Goal: Find specific page/section: Find specific page/section

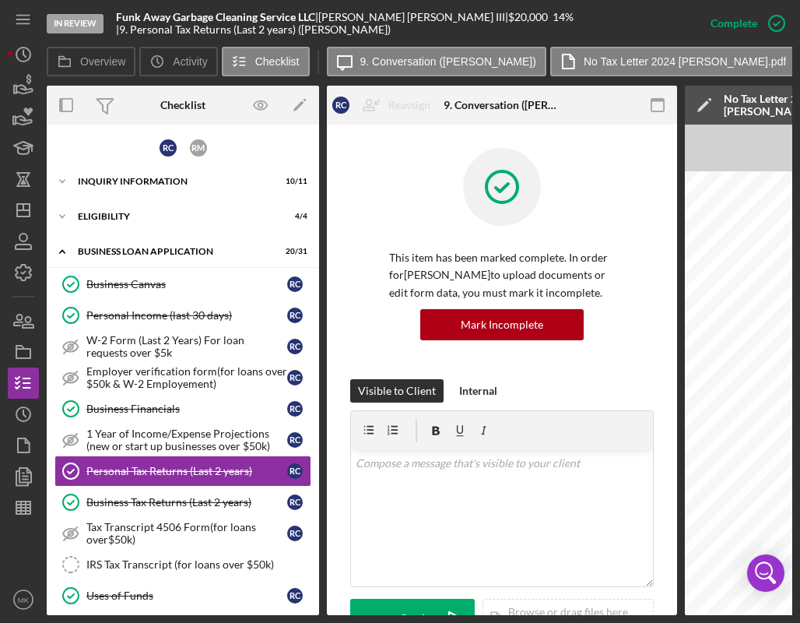
scroll to position [505, 0]
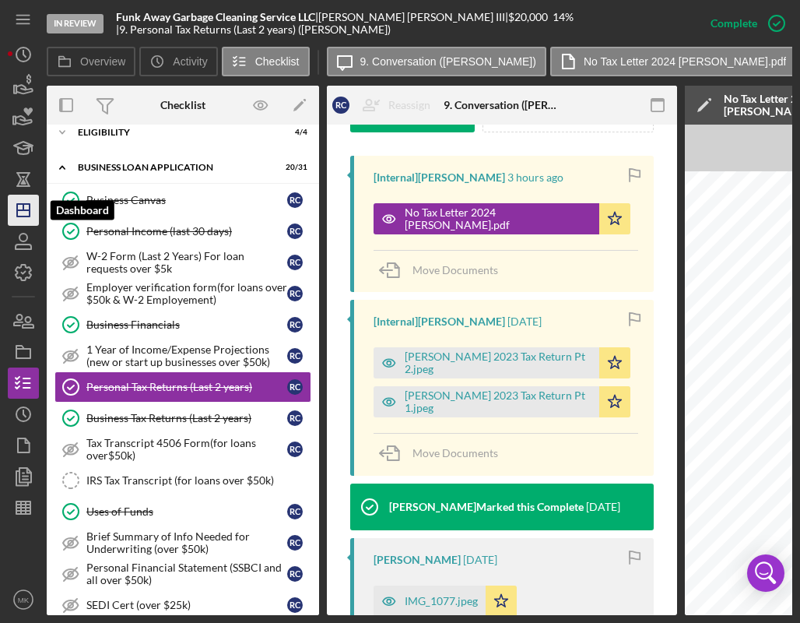
click at [26, 216] on polygon "button" at bounding box center [23, 210] width 12 height 12
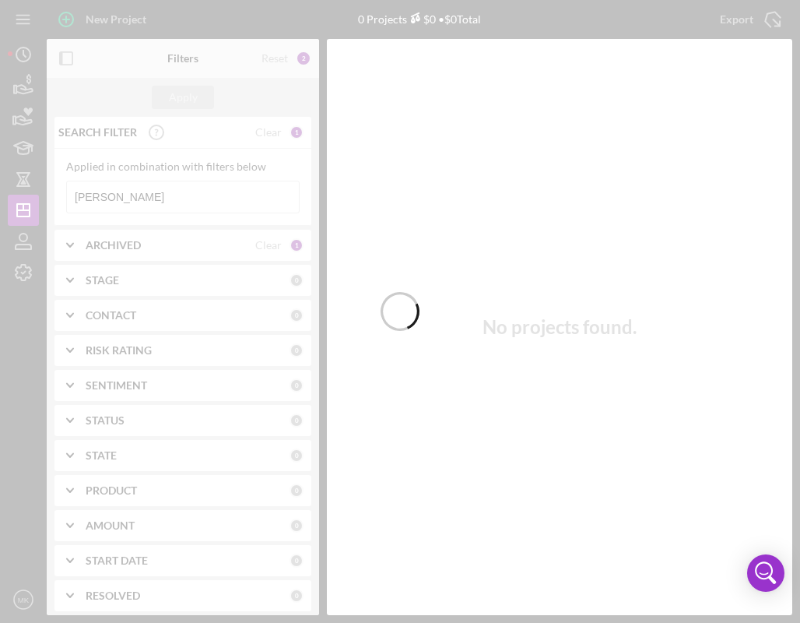
click at [137, 202] on div at bounding box center [400, 311] width 800 height 623
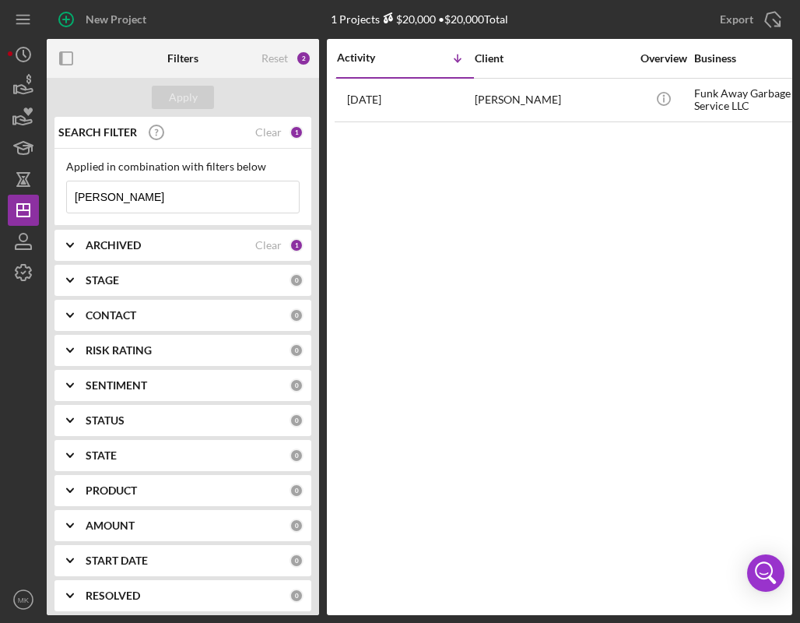
click at [137, 202] on input "[PERSON_NAME]" at bounding box center [183, 196] width 232 height 31
type input "C"
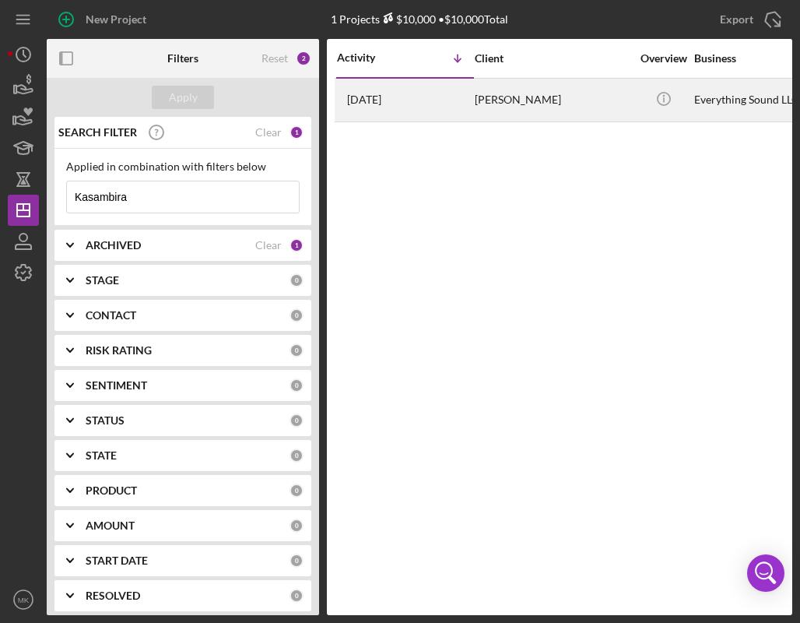
type input "Kasambira"
click at [481, 96] on div "[PERSON_NAME]" at bounding box center [553, 99] width 156 height 41
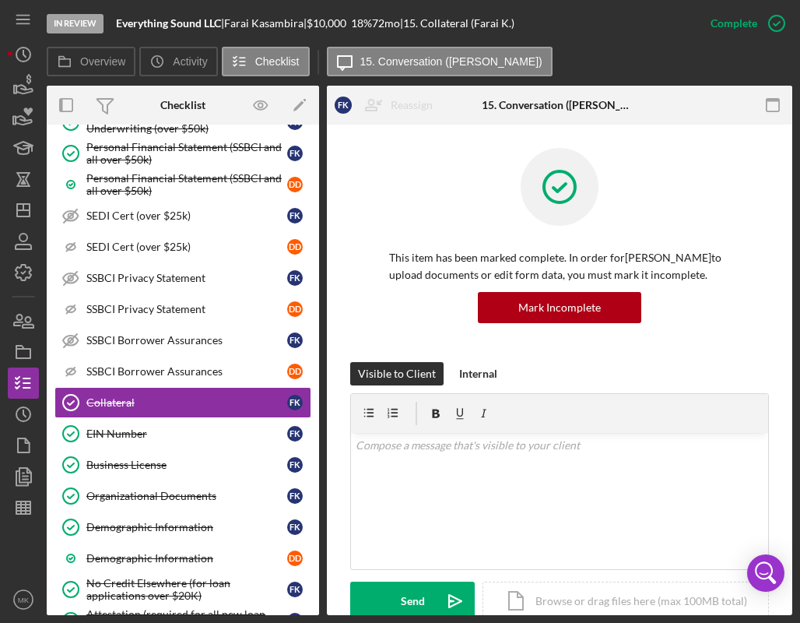
scroll to position [467, 0]
